Goal: Information Seeking & Learning: Learn about a topic

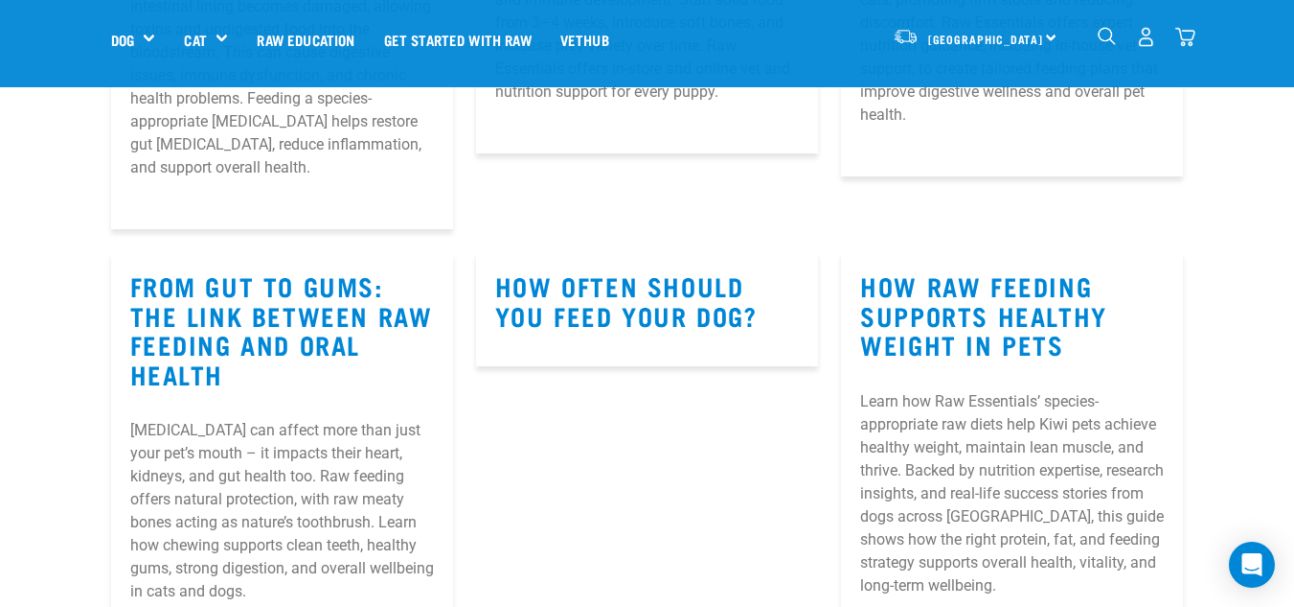
scroll to position [1341, 0]
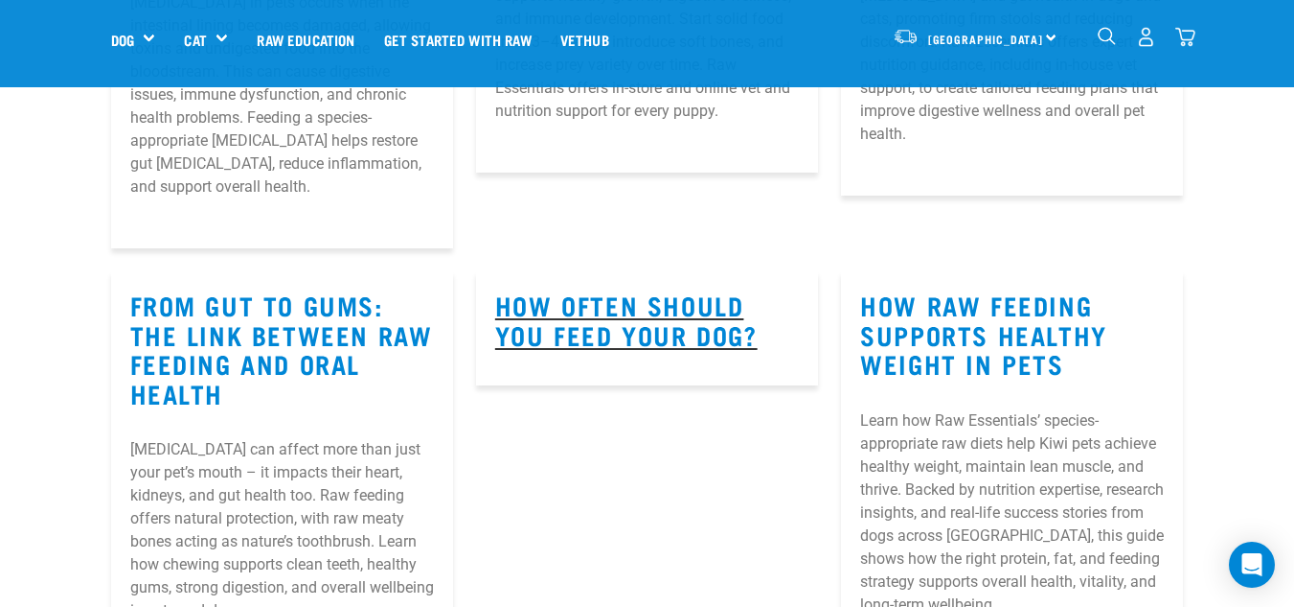
click at [610, 331] on h3 "How Often Should You Feed Your Dog?" at bounding box center [647, 319] width 304 height 58
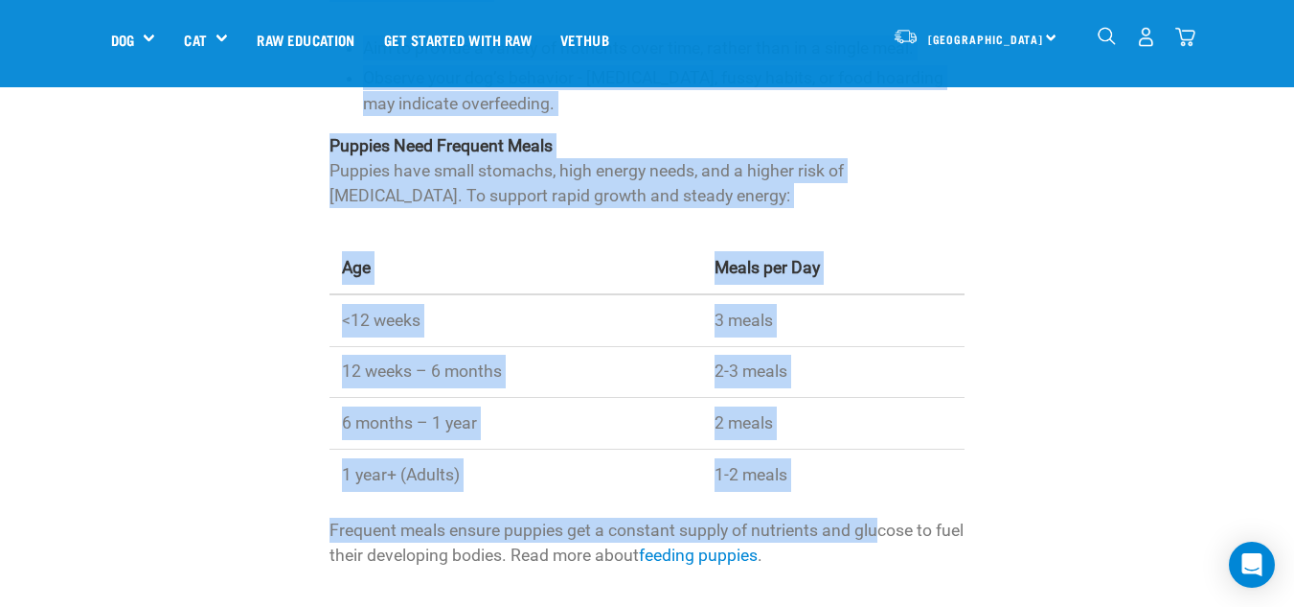
scroll to position [1629, 0]
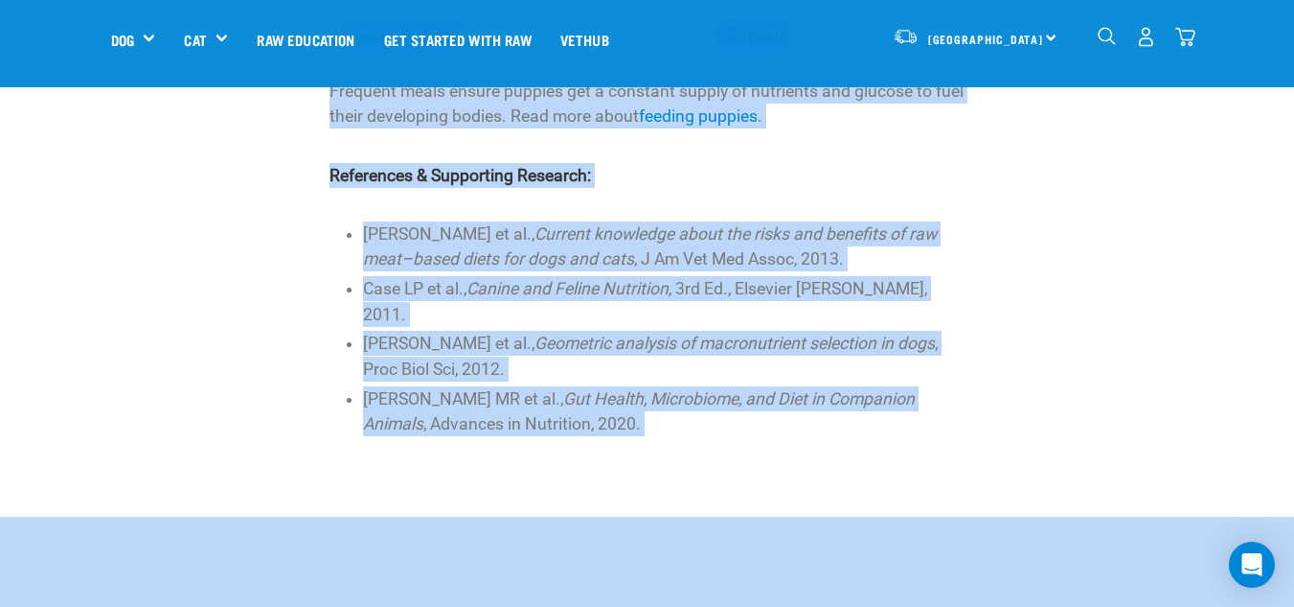
drag, startPoint x: 279, startPoint y: 268, endPoint x: 877, endPoint y: 515, distance: 646.6
copy div "Lor Ipsum Dolors Ame Cons Adip Eli? Seddoei temp inc utl’e dolo magna aliq eni …"
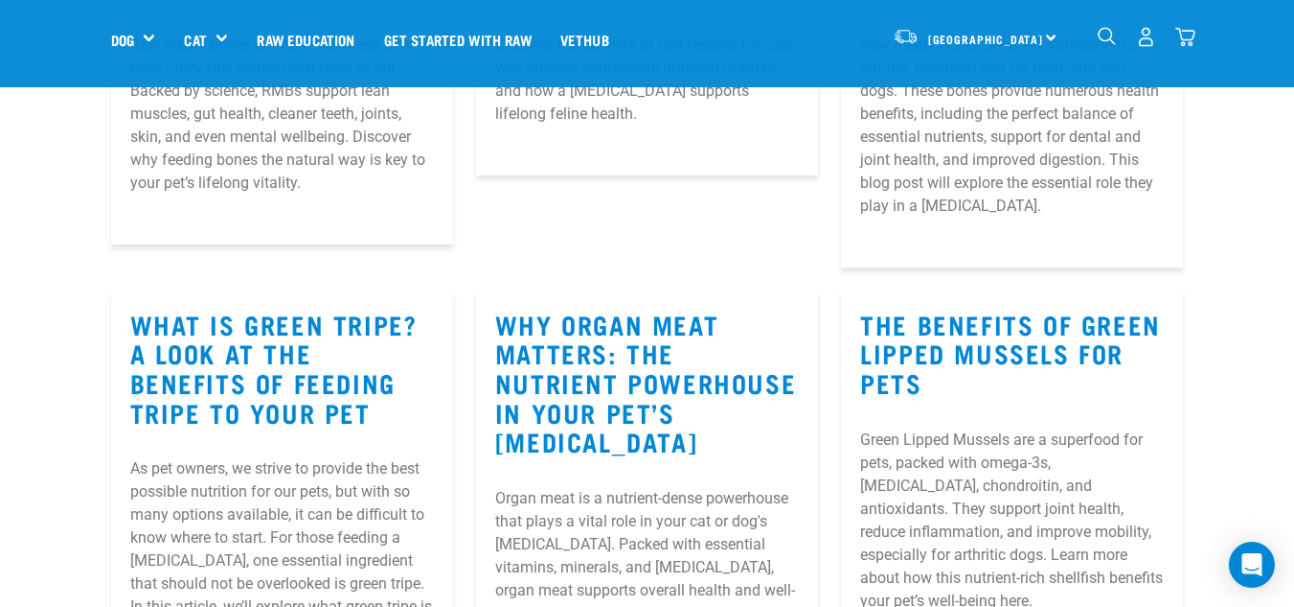
scroll to position [3200, 0]
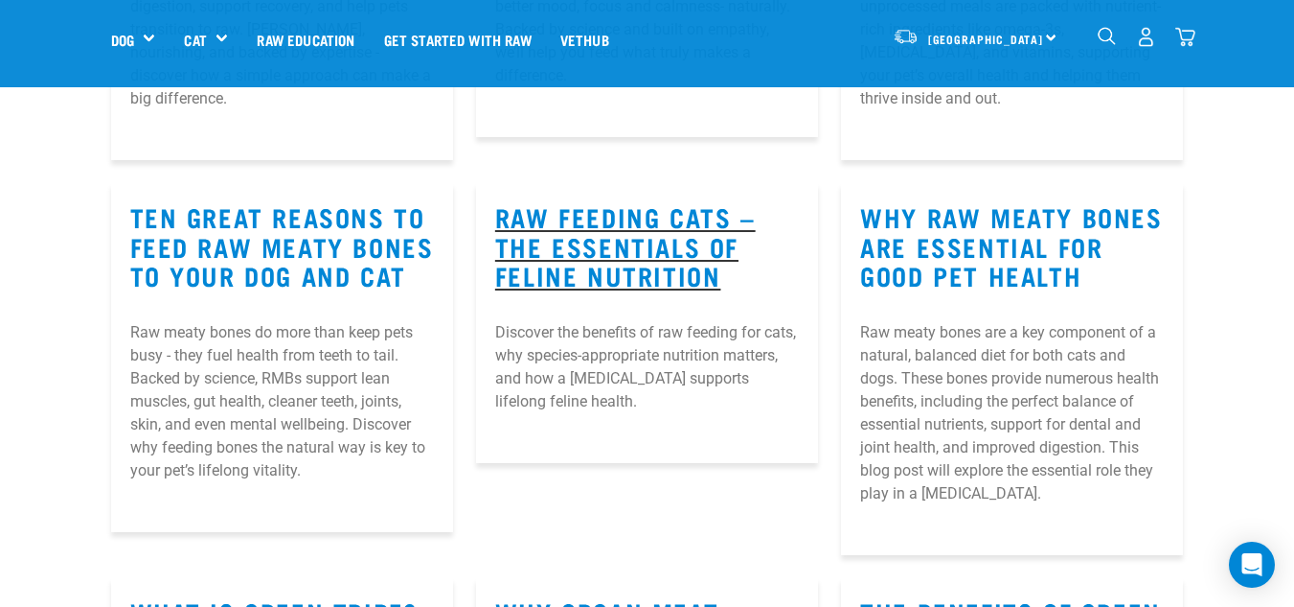
click at [674, 230] on h3 "Raw Feeding Cats – The Essentials of Feline Nutrition" at bounding box center [647, 246] width 304 height 88
